Goal: Navigation & Orientation: Find specific page/section

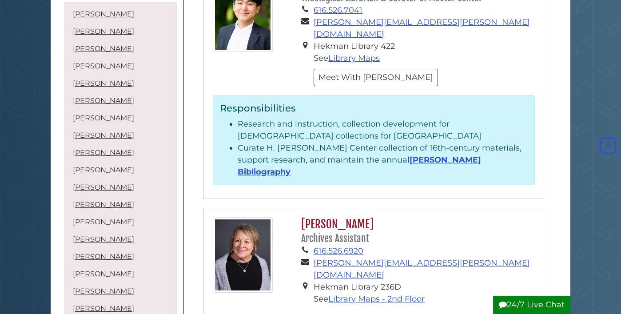
scroll to position [555, 0]
click at [460, 155] on link "Calvin Bibliography" at bounding box center [359, 166] width 243 height 22
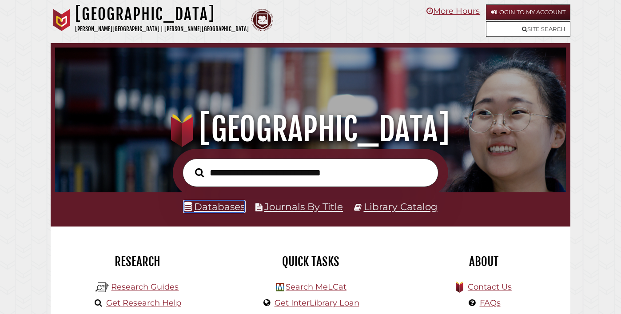
click at [224, 207] on link "Databases" at bounding box center [214, 207] width 61 height 12
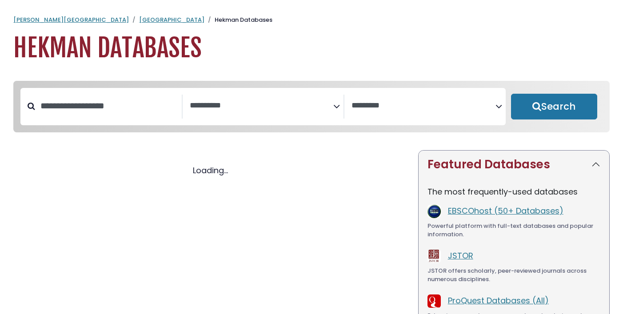
select select "Database Subject Filter"
select select "Database Vendors Filter"
select select "Database Subject Filter"
select select "Database Vendors Filter"
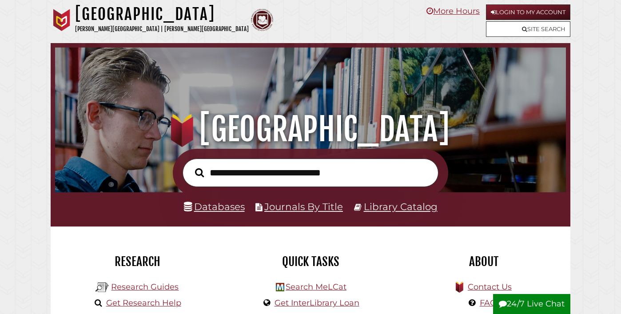
scroll to position [169, 506]
click at [453, 12] on link "More Hours" at bounding box center [452, 11] width 53 height 10
